Goal: Task Accomplishment & Management: Use online tool/utility

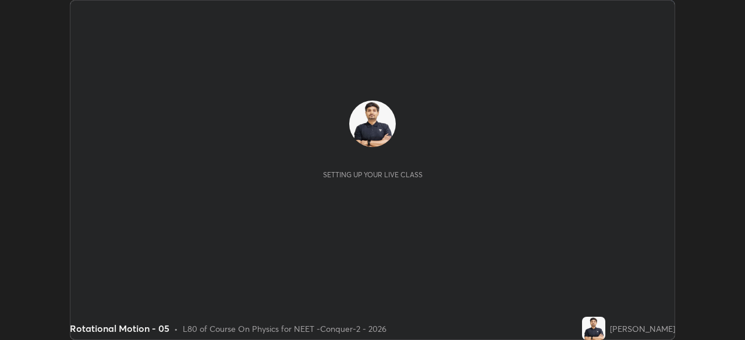
scroll to position [340, 744]
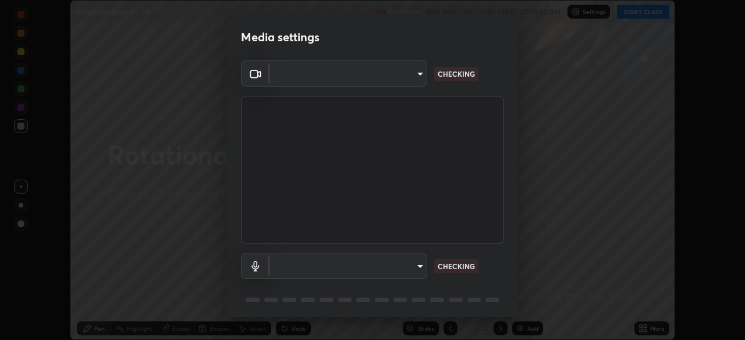
click at [385, 83] on body "Erase all Rotational Motion - 05 Recording WAS SCHEDULED TO START AT 10:30 AM S…" at bounding box center [372, 170] width 745 height 340
click at [380, 80] on div at bounding box center [372, 170] width 745 height 340
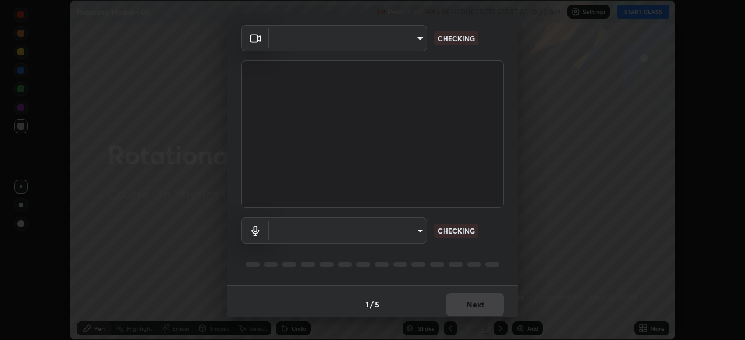
scroll to position [41, 0]
type input "ad23c5e1eec40c929e15baf649206283bee037f2ec2e6fc856d192bb2adaae55"
type input "bacd120e2728bcaa93de399d5b14713bfd4da43ca453c7f8d7901db11a0ced92"
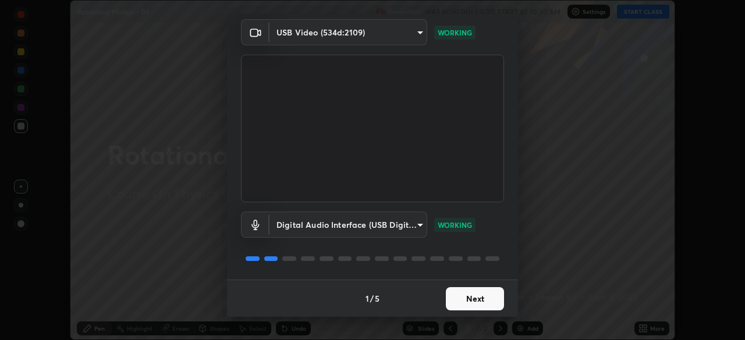
click at [473, 299] on button "Next" at bounding box center [475, 298] width 58 height 23
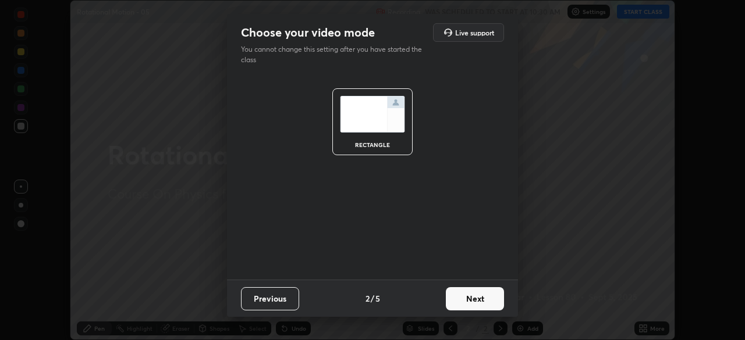
click at [483, 300] on button "Next" at bounding box center [475, 298] width 58 height 23
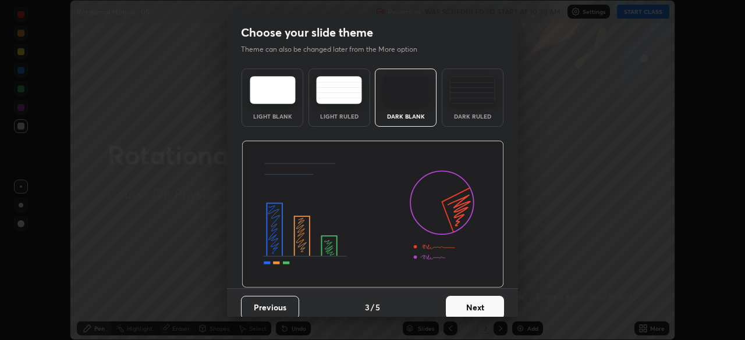
click at [488, 300] on button "Next" at bounding box center [475, 307] width 58 height 23
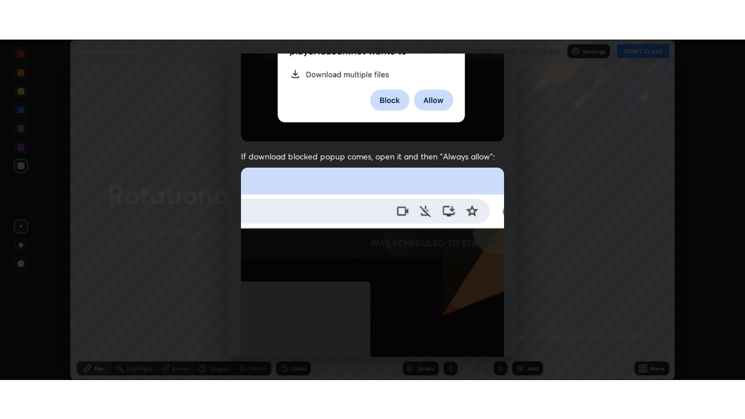
scroll to position [279, 0]
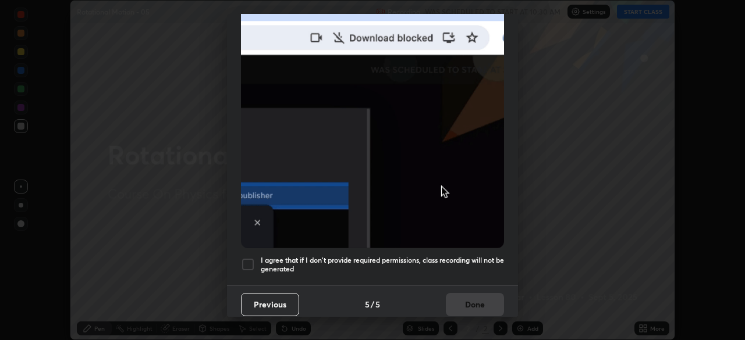
click at [253, 258] on div at bounding box center [248, 265] width 14 height 14
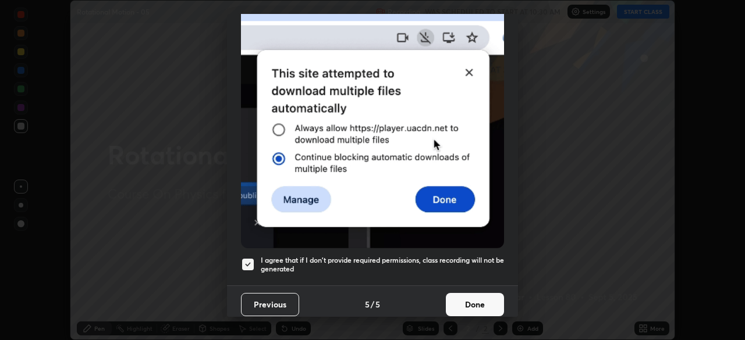
click at [464, 299] on button "Done" at bounding box center [475, 304] width 58 height 23
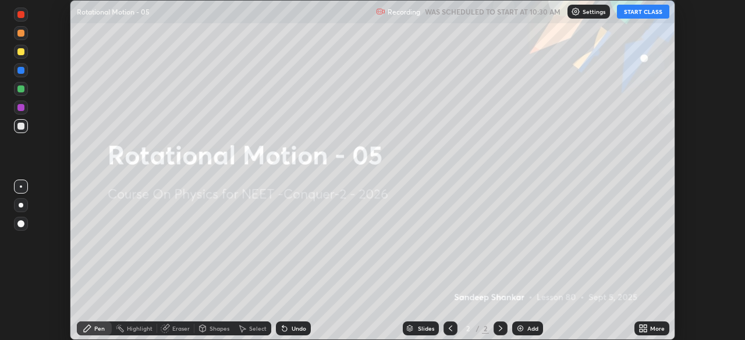
click at [645, 326] on icon at bounding box center [645, 326] width 3 height 3
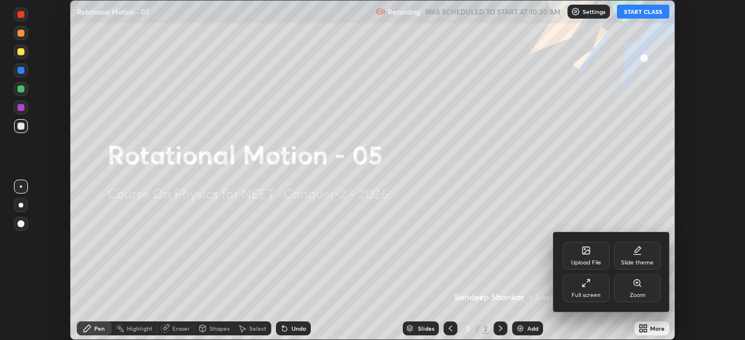
click at [595, 298] on div "Full screen" at bounding box center [585, 296] width 29 height 6
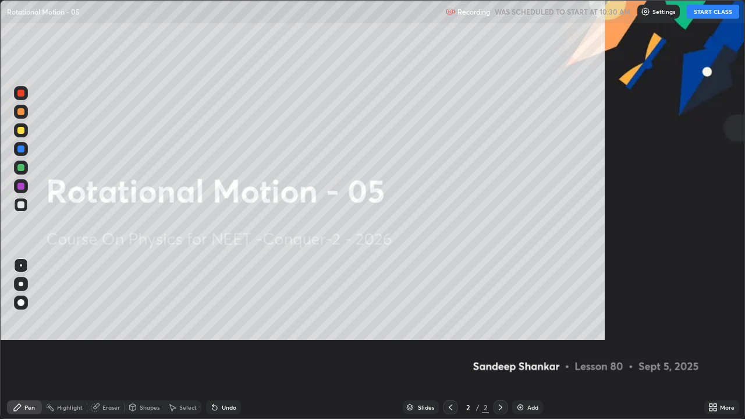
scroll to position [419, 745]
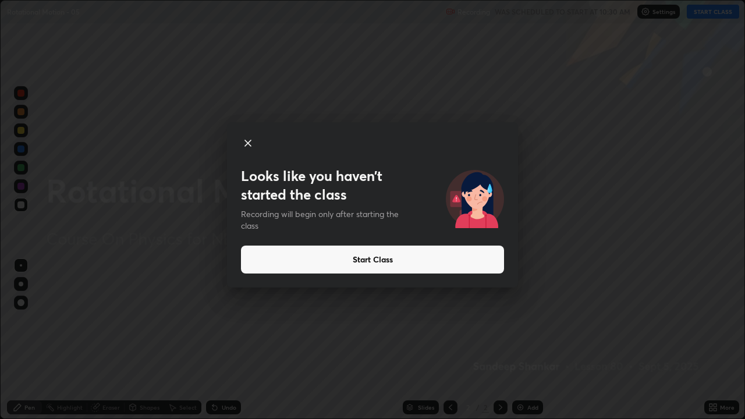
click at [343, 258] on button "Start Class" at bounding box center [372, 260] width 263 height 28
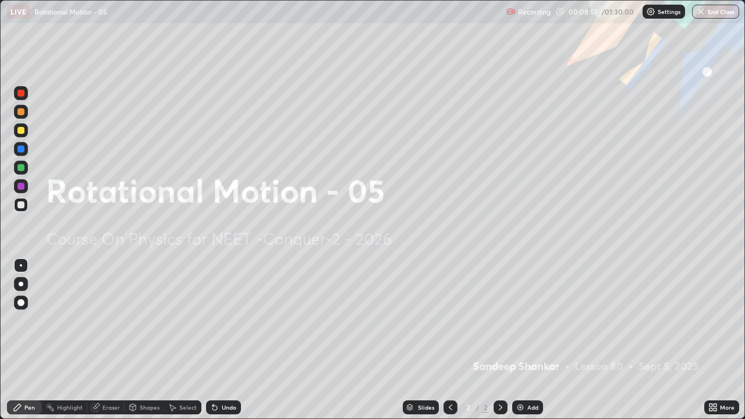
click at [115, 340] on div "Eraser" at bounding box center [110, 407] width 17 height 6
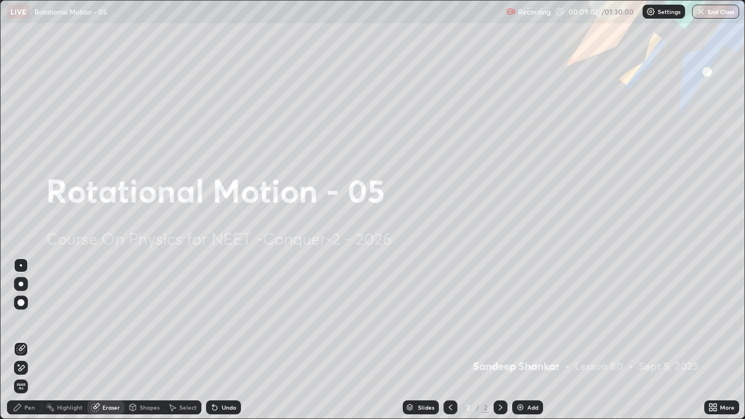
click at [31, 340] on div "Pen" at bounding box center [29, 407] width 10 height 6
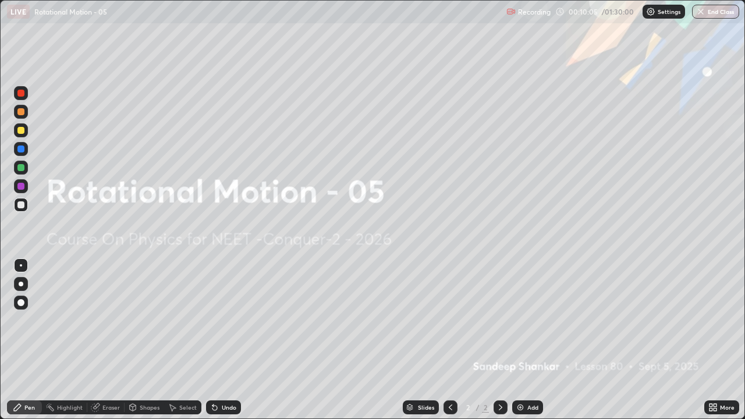
click at [21, 127] on div at bounding box center [20, 130] width 7 height 7
click at [20, 204] on div at bounding box center [20, 204] width 7 height 7
click at [524, 340] on div "Add" at bounding box center [527, 407] width 31 height 14
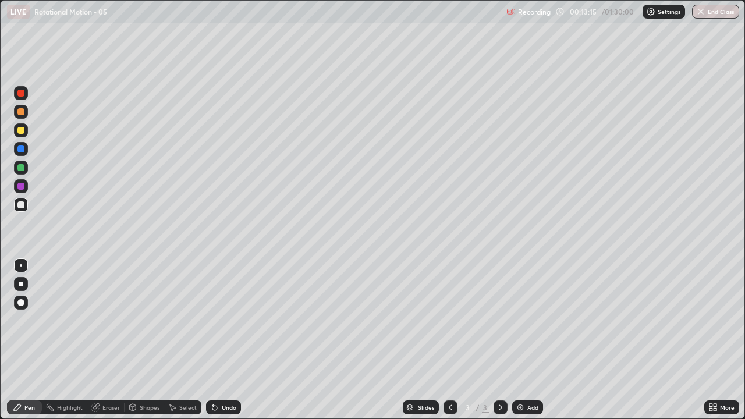
click at [27, 129] on div at bounding box center [21, 130] width 14 height 14
click at [20, 208] on div at bounding box center [20, 204] width 7 height 7
click at [22, 130] on div at bounding box center [20, 130] width 7 height 7
click at [23, 208] on div at bounding box center [20, 204] width 7 height 7
click at [19, 130] on div at bounding box center [20, 130] width 7 height 7
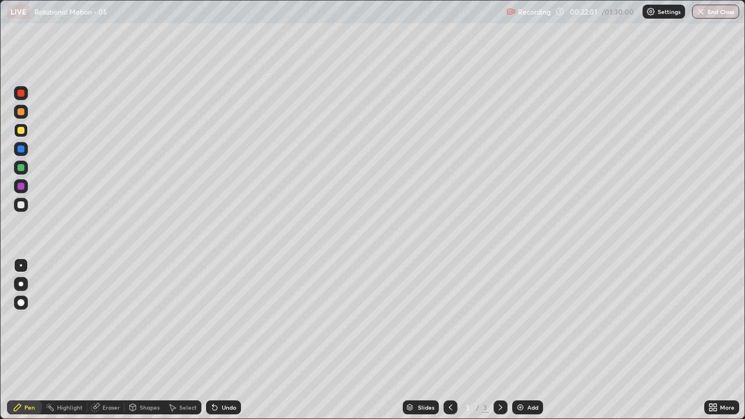
click at [534, 340] on div "Add" at bounding box center [532, 407] width 11 height 6
click at [24, 202] on div at bounding box center [20, 204] width 7 height 7
click at [20, 183] on div at bounding box center [20, 186] width 7 height 7
click at [20, 130] on div at bounding box center [20, 130] width 7 height 7
click at [21, 185] on div at bounding box center [20, 186] width 7 height 7
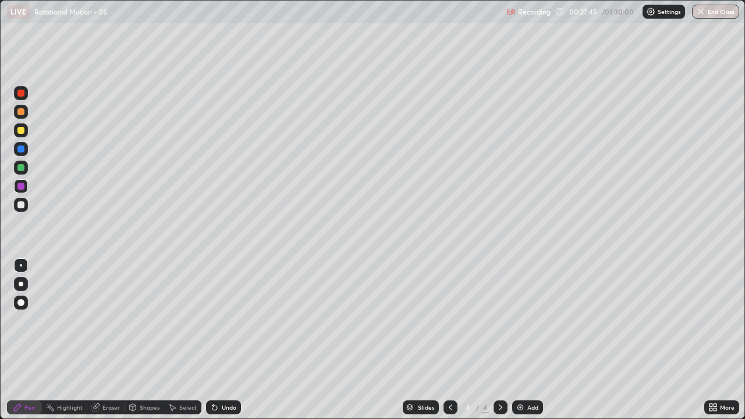
click at [20, 205] on div at bounding box center [20, 204] width 7 height 7
click at [24, 130] on div at bounding box center [20, 130] width 7 height 7
click at [23, 130] on div at bounding box center [20, 130] width 7 height 7
click at [22, 149] on div at bounding box center [20, 148] width 7 height 7
click at [536, 340] on div "Add" at bounding box center [532, 407] width 11 height 6
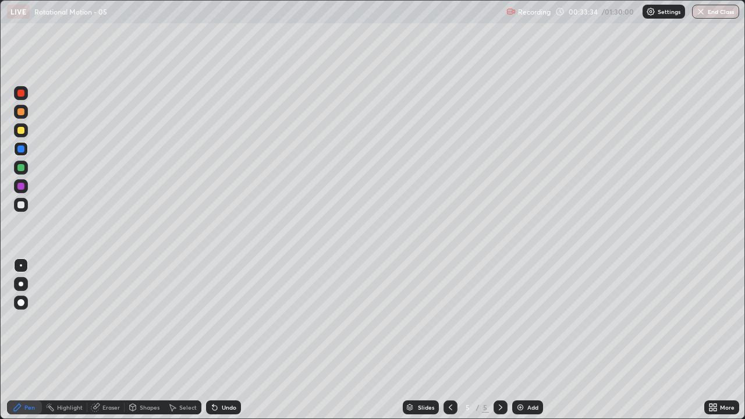
click at [20, 131] on div at bounding box center [20, 130] width 7 height 7
click at [19, 205] on div at bounding box center [20, 204] width 7 height 7
click at [22, 133] on div at bounding box center [20, 130] width 7 height 7
click at [145, 340] on div "Shapes" at bounding box center [150, 407] width 20 height 6
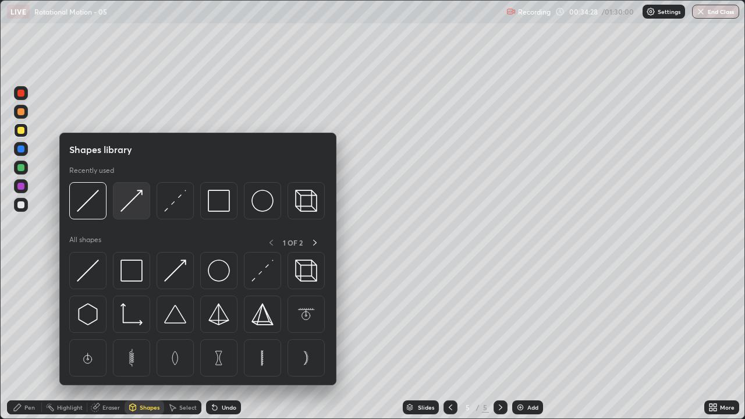
click at [132, 201] on img at bounding box center [131, 201] width 22 height 22
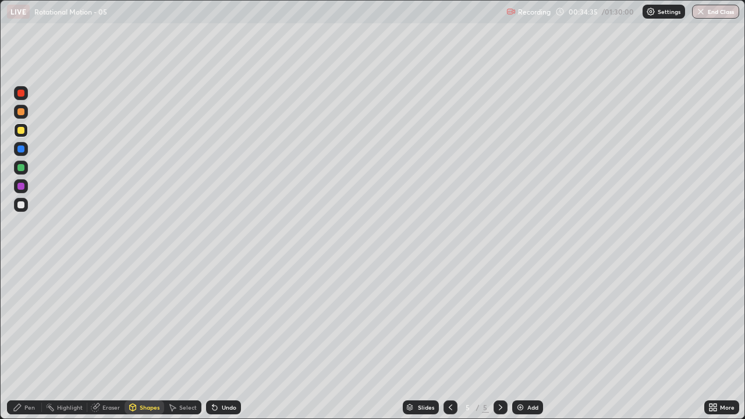
click at [26, 340] on div "Pen" at bounding box center [29, 407] width 10 height 6
click at [143, 340] on div "Shapes" at bounding box center [150, 407] width 20 height 6
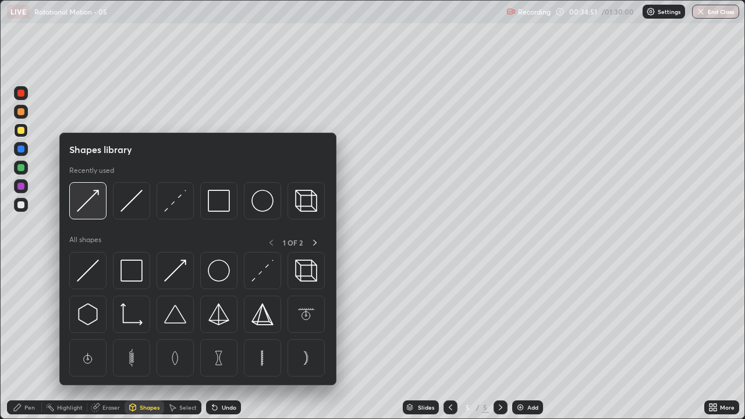
click at [89, 199] on img at bounding box center [88, 201] width 22 height 22
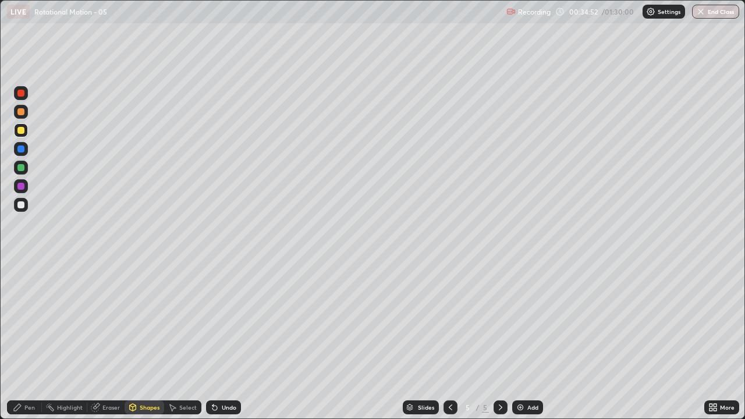
click at [19, 151] on div at bounding box center [20, 148] width 7 height 7
click at [24, 340] on div "Pen" at bounding box center [29, 407] width 10 height 6
click at [21, 204] on div at bounding box center [20, 204] width 7 height 7
click at [150, 340] on div "Shapes" at bounding box center [145, 407] width 40 height 14
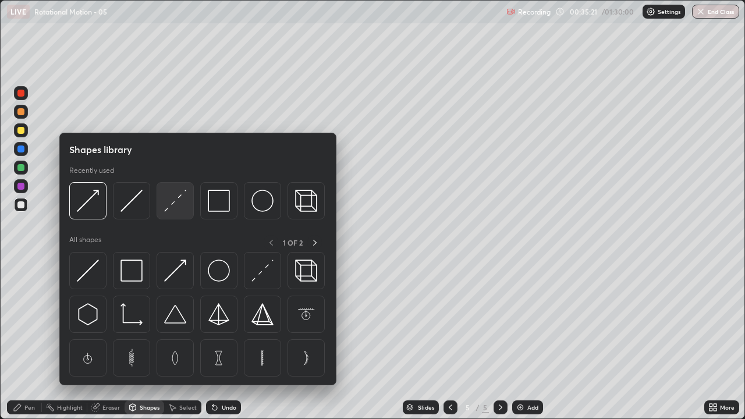
click at [170, 204] on img at bounding box center [175, 201] width 22 height 22
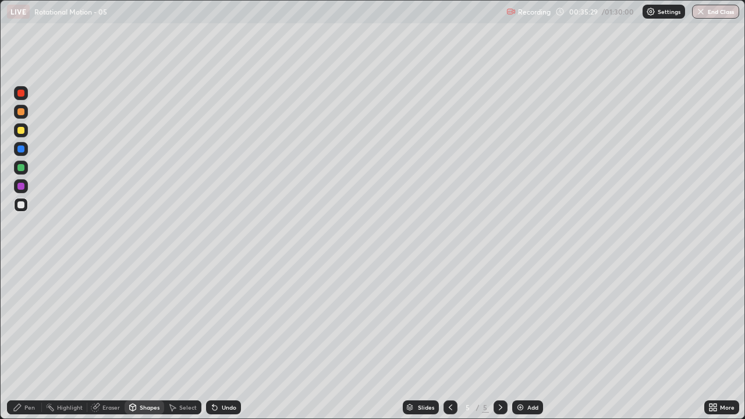
click at [27, 340] on div "Pen" at bounding box center [24, 407] width 35 height 14
click at [144, 340] on div "Shapes" at bounding box center [150, 407] width 20 height 6
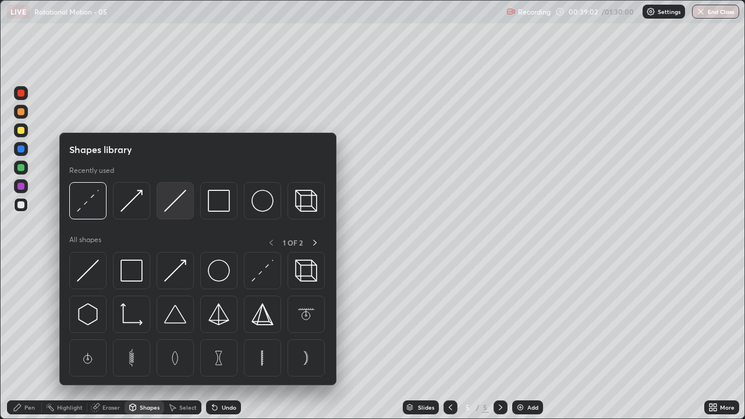
click at [172, 204] on img at bounding box center [175, 201] width 22 height 22
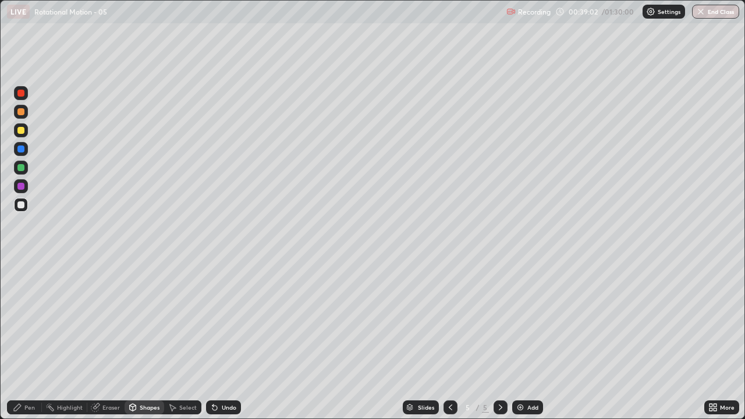
click at [21, 130] on div at bounding box center [20, 130] width 7 height 7
click at [21, 340] on div "Pen" at bounding box center [24, 407] width 35 height 14
click at [33, 340] on div "Pen" at bounding box center [24, 407] width 35 height 14
click at [36, 340] on div "Pen" at bounding box center [24, 407] width 35 height 14
click at [26, 204] on div at bounding box center [21, 205] width 14 height 14
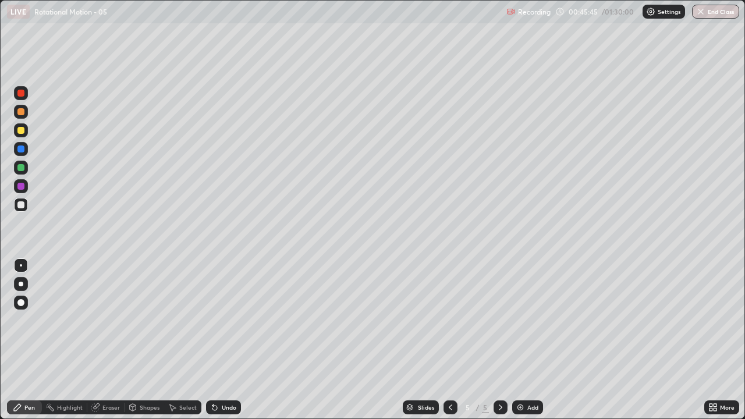
click at [528, 340] on div "Add" at bounding box center [527, 407] width 31 height 14
click at [25, 129] on div at bounding box center [21, 130] width 14 height 14
click at [143, 340] on div "Shapes" at bounding box center [150, 407] width 20 height 6
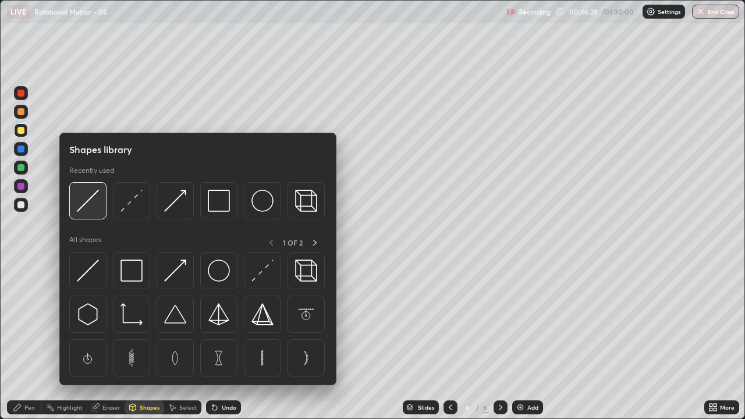
click at [90, 203] on img at bounding box center [88, 201] width 22 height 22
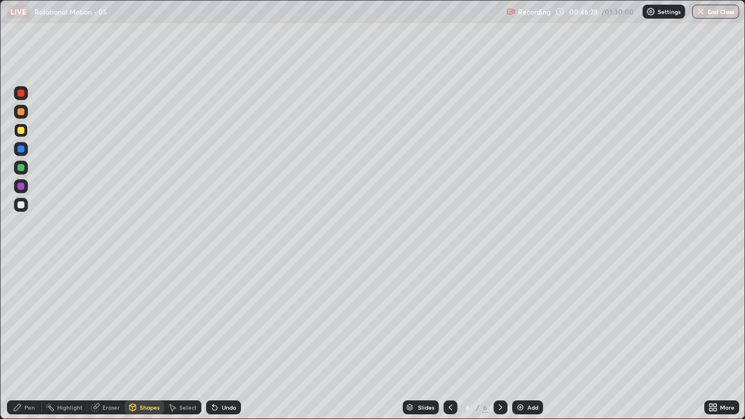
click at [19, 148] on div at bounding box center [20, 148] width 7 height 7
click at [27, 340] on div "Pen" at bounding box center [29, 407] width 10 height 6
click at [19, 202] on div at bounding box center [20, 204] width 7 height 7
click at [448, 340] on div at bounding box center [450, 407] width 14 height 14
click at [499, 340] on icon at bounding box center [500, 407] width 3 height 6
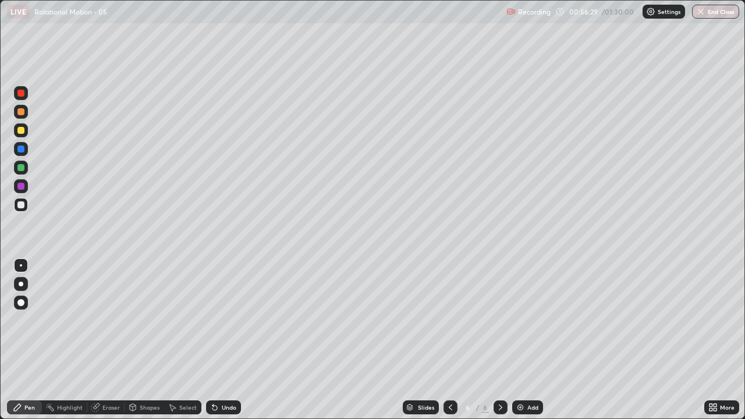
click at [449, 340] on icon at bounding box center [450, 407] width 9 height 9
click at [499, 340] on icon at bounding box center [500, 407] width 3 height 6
click at [527, 340] on div "Add" at bounding box center [532, 407] width 11 height 6
click at [20, 128] on div at bounding box center [20, 130] width 7 height 7
click at [149, 340] on div "Shapes" at bounding box center [150, 407] width 20 height 6
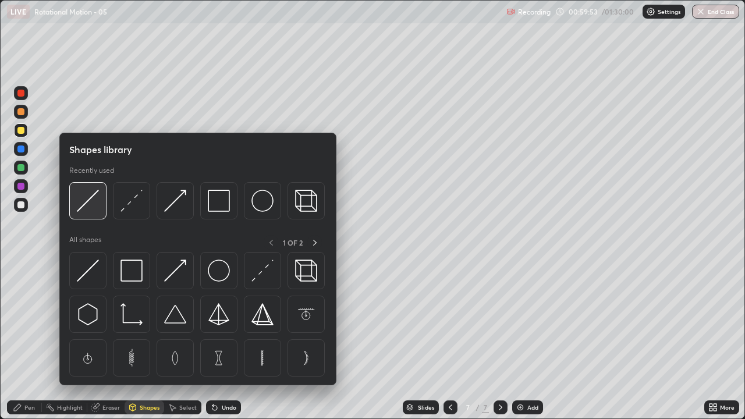
click at [86, 202] on img at bounding box center [88, 201] width 22 height 22
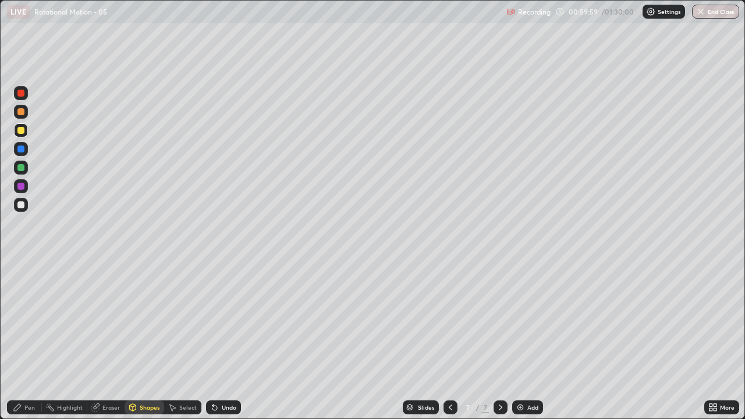
click at [30, 340] on div "Pen" at bounding box center [24, 407] width 35 height 14
click at [19, 206] on div at bounding box center [20, 204] width 7 height 7
click at [16, 129] on div at bounding box center [21, 130] width 14 height 14
click at [140, 340] on div "Shapes" at bounding box center [150, 407] width 20 height 6
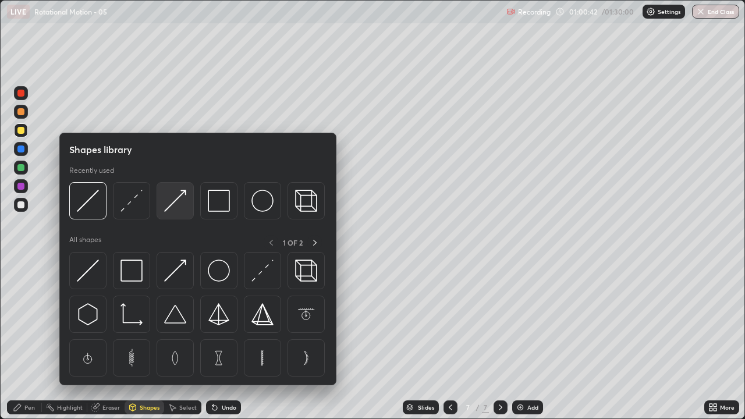
click at [175, 203] on img at bounding box center [175, 201] width 22 height 22
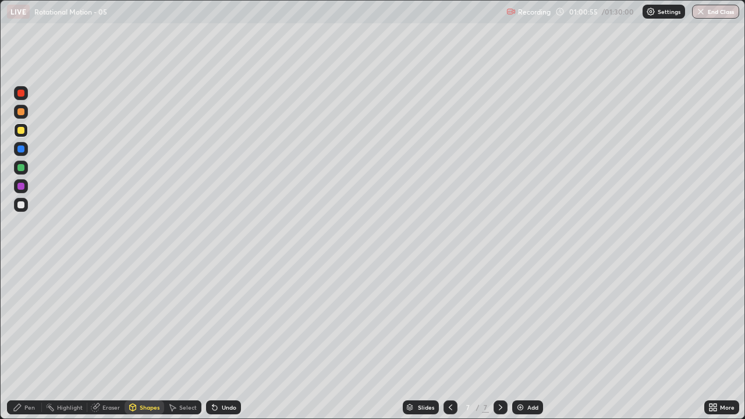
click at [29, 340] on div "Pen" at bounding box center [29, 407] width 10 height 6
click at [146, 340] on div "Shapes" at bounding box center [150, 407] width 20 height 6
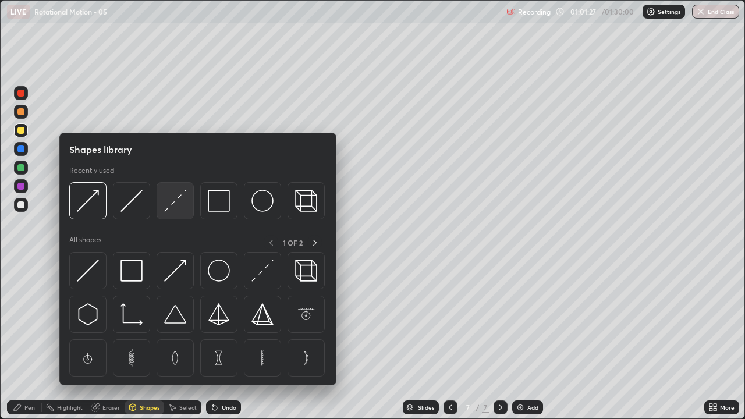
click at [174, 201] on img at bounding box center [175, 201] width 22 height 22
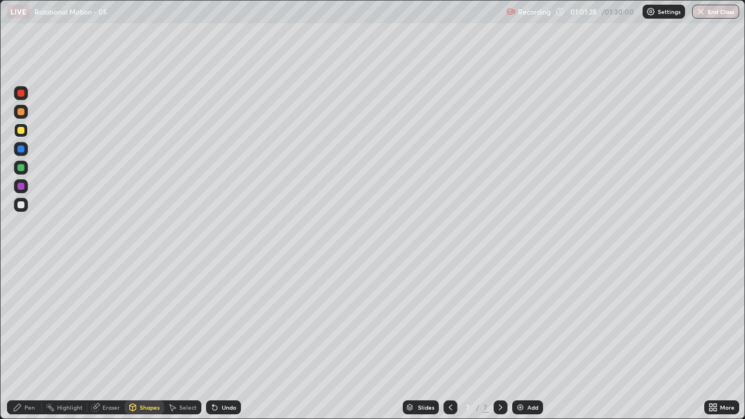
click at [23, 149] on div at bounding box center [20, 148] width 7 height 7
click at [24, 340] on div "Pen" at bounding box center [29, 407] width 10 height 6
click at [449, 340] on icon at bounding box center [450, 407] width 9 height 9
click at [449, 340] on icon at bounding box center [450, 407] width 3 height 6
click at [499, 340] on icon at bounding box center [500, 407] width 3 height 6
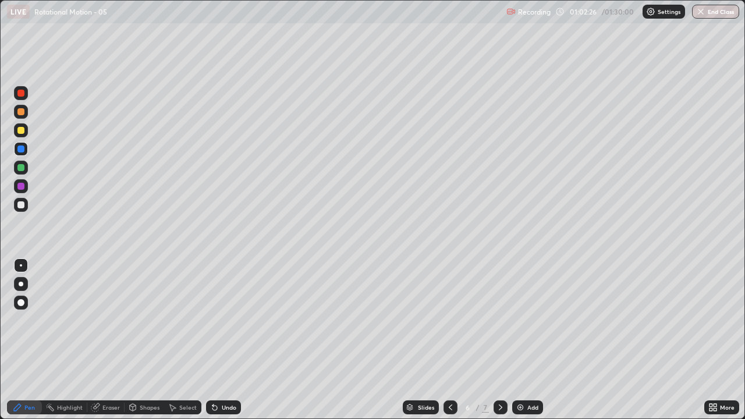
click at [499, 340] on icon at bounding box center [500, 407] width 3 height 6
click at [144, 340] on div "Shapes" at bounding box center [150, 407] width 20 height 6
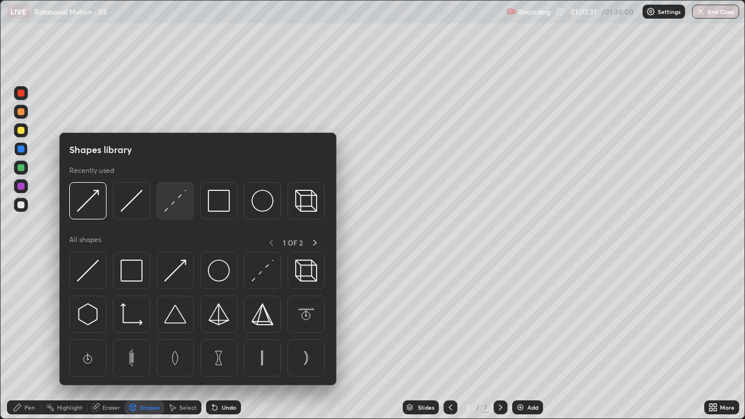
click at [174, 202] on img at bounding box center [175, 201] width 22 height 22
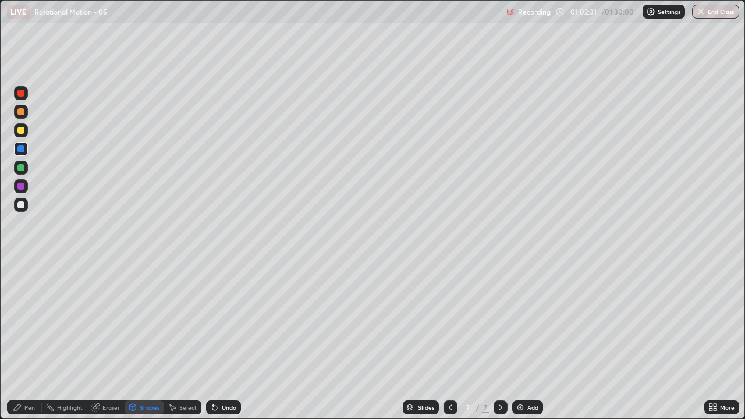
click at [21, 92] on div at bounding box center [20, 93] width 7 height 7
click at [33, 340] on div "Pen" at bounding box center [24, 407] width 35 height 14
click at [26, 149] on div at bounding box center [21, 149] width 14 height 14
click at [146, 340] on div "Shapes" at bounding box center [150, 407] width 20 height 6
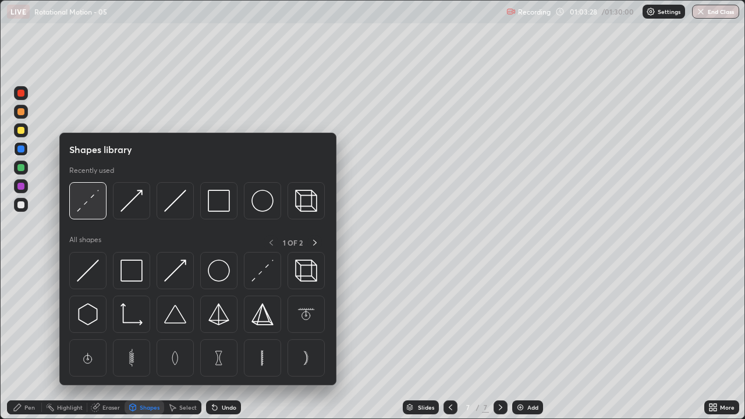
click at [96, 198] on img at bounding box center [88, 201] width 22 height 22
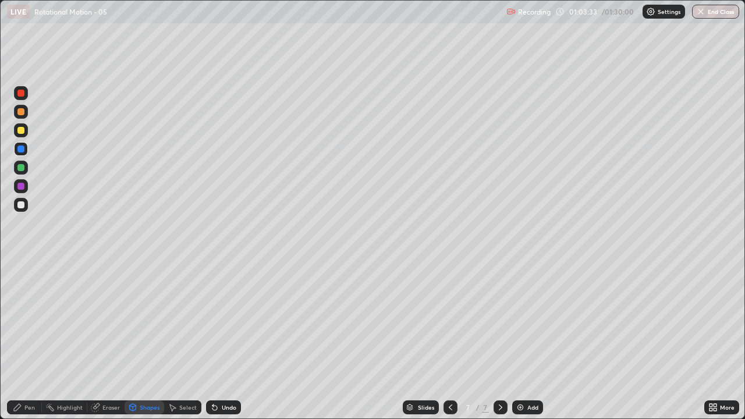
click at [25, 340] on div "Pen" at bounding box center [29, 407] width 10 height 6
click at [20, 204] on div at bounding box center [20, 204] width 7 height 7
click at [712, 10] on button "End Class" at bounding box center [715, 12] width 47 height 14
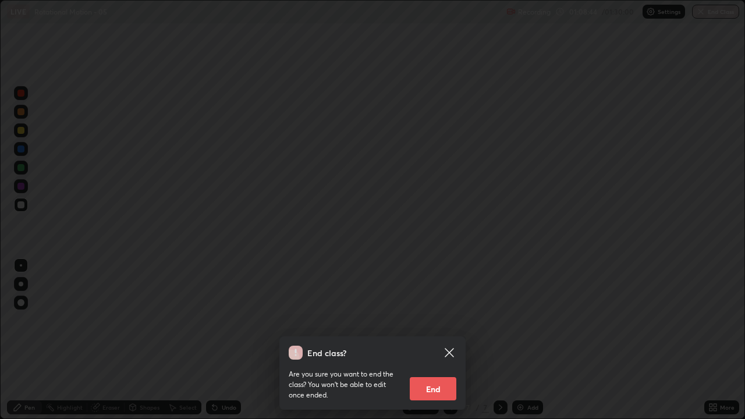
click at [446, 340] on button "End" at bounding box center [433, 388] width 47 height 23
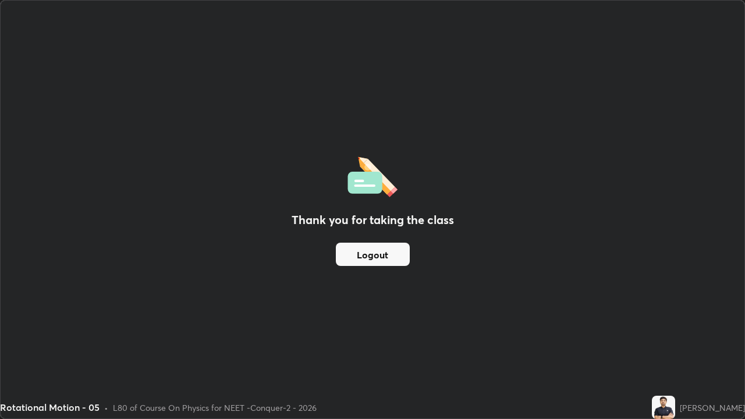
click at [678, 287] on div "Thank you for taking the class Logout" at bounding box center [373, 210] width 744 height 418
click at [382, 252] on button "Logout" at bounding box center [373, 254] width 74 height 23
